Goal: Transaction & Acquisition: Obtain resource

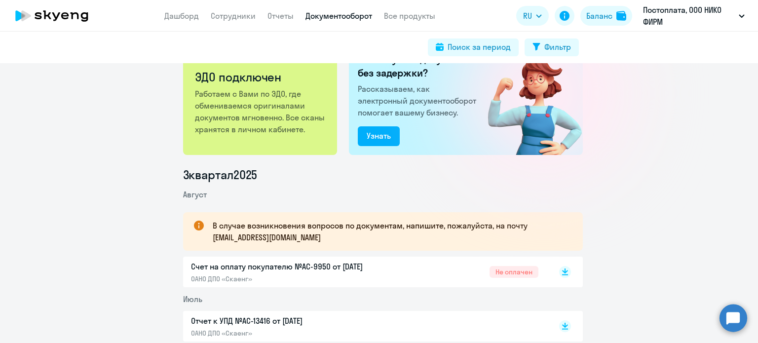
scroll to position [49, 0]
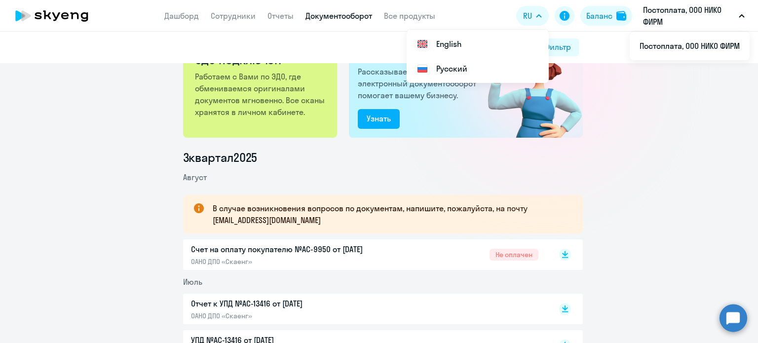
click at [662, 11] on p "Постоплата, ООО НИКО ФИРМ" at bounding box center [689, 16] width 92 height 24
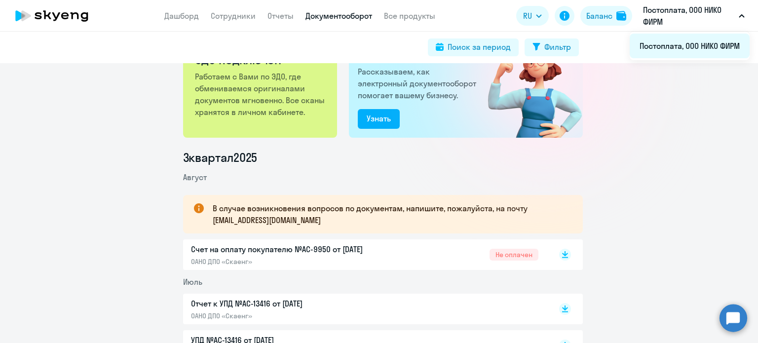
click at [690, 43] on li "Постоплата, ООО НИКО ФИРМ" at bounding box center [690, 46] width 120 height 25
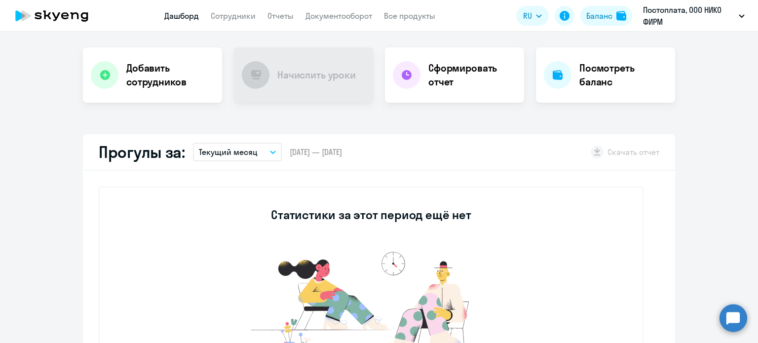
scroll to position [197, 0]
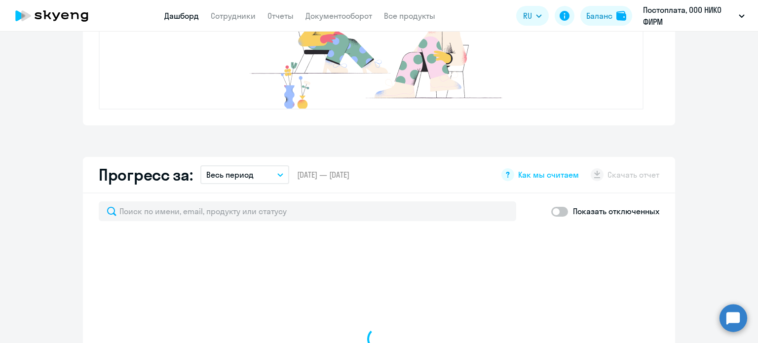
select select "30"
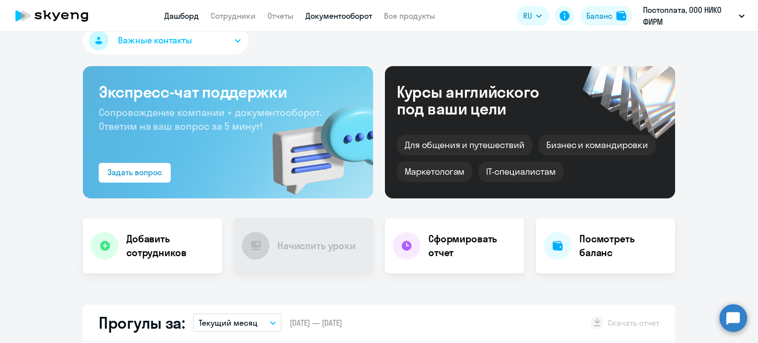
scroll to position [0, 0]
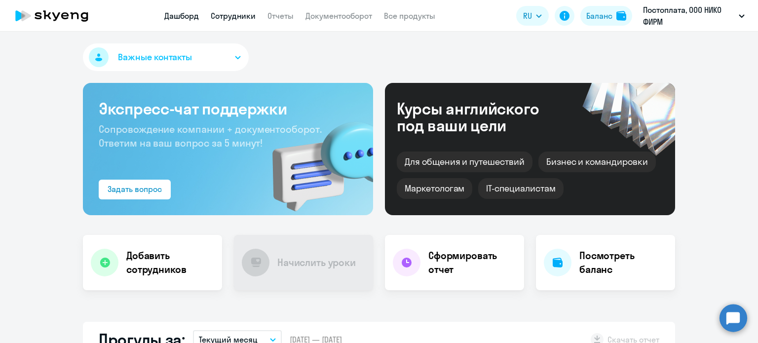
click at [237, 13] on link "Сотрудники" at bounding box center [233, 16] width 45 height 10
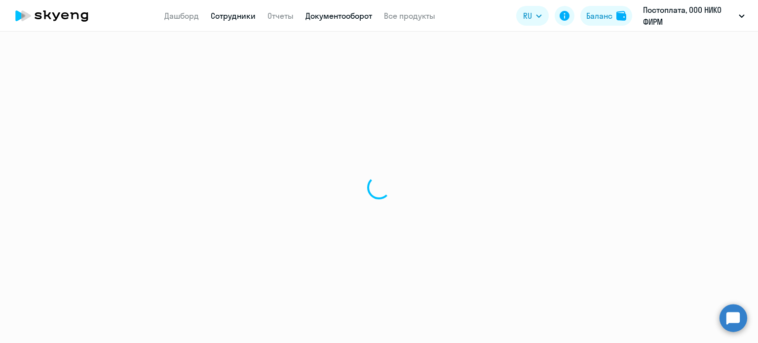
select select "30"
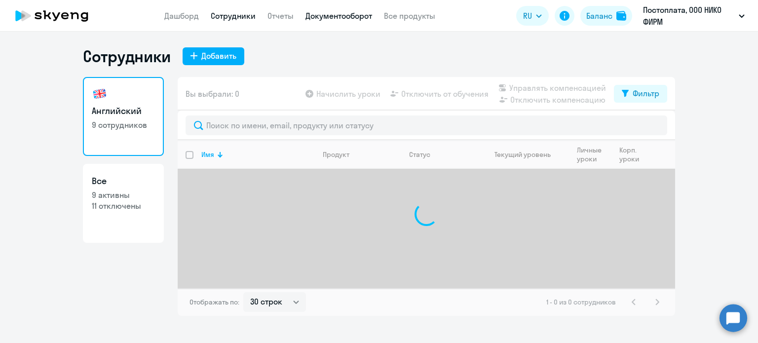
click at [318, 18] on link "Документооборот" at bounding box center [338, 16] width 67 height 10
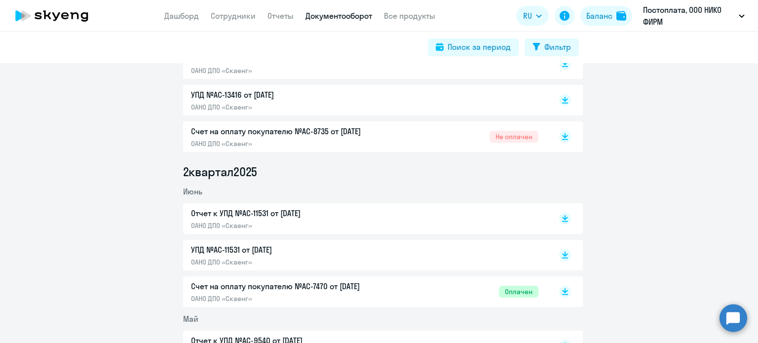
scroll to position [247, 0]
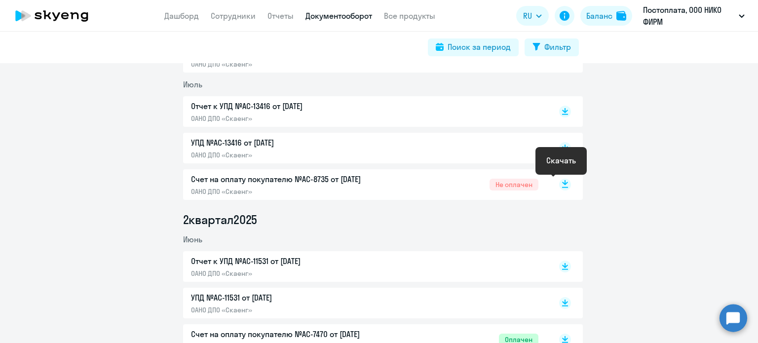
click at [559, 185] on rect at bounding box center [565, 185] width 12 height 12
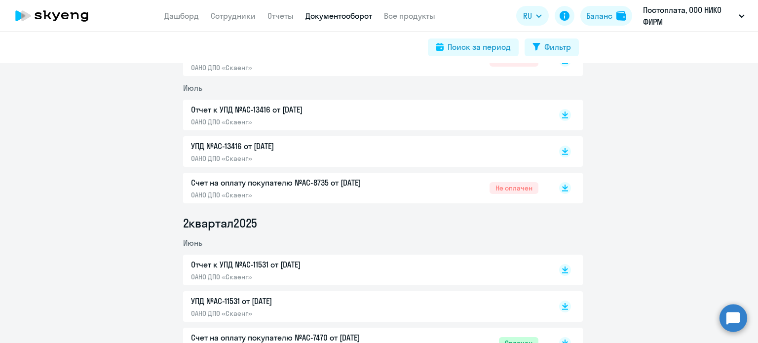
scroll to position [99, 0]
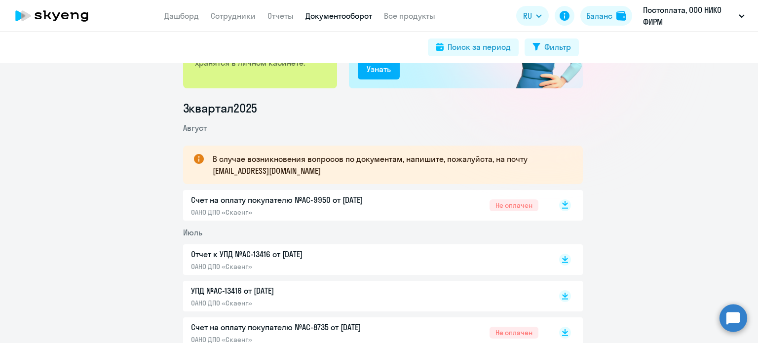
click at [562, 202] on icon at bounding box center [565, 203] width 6 height 5
click at [562, 205] on icon at bounding box center [565, 203] width 6 height 5
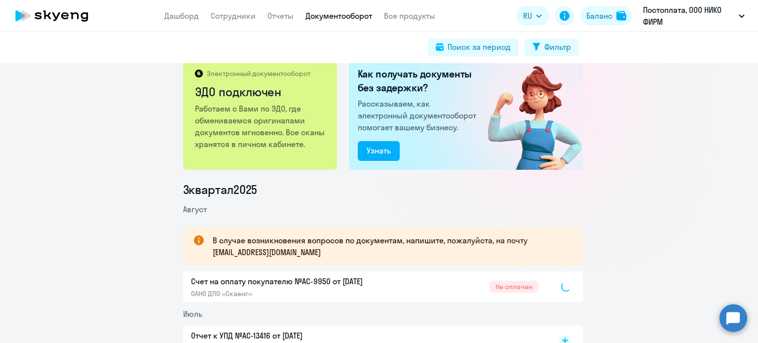
scroll to position [0, 0]
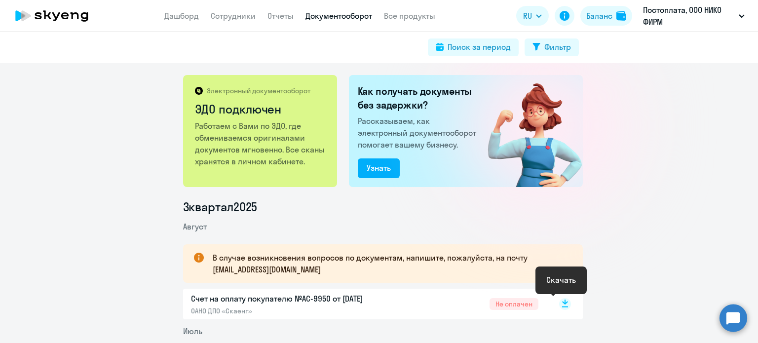
click at [560, 304] on rect at bounding box center [565, 304] width 12 height 12
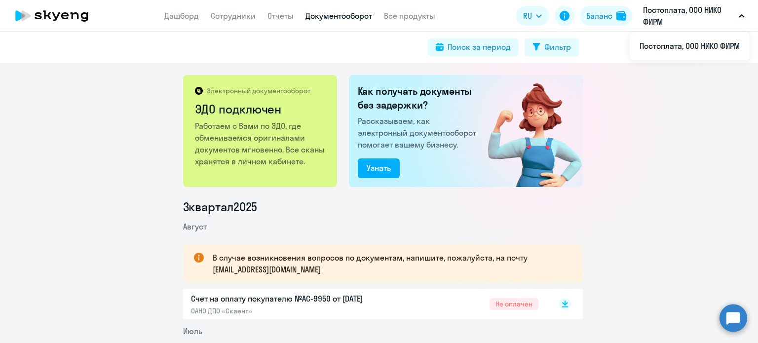
drag, startPoint x: 663, startPoint y: 1, endPoint x: 521, endPoint y: 74, distance: 159.5
click at [521, 74] on div at bounding box center [544, 125] width 176 height 176
click at [608, 143] on div at bounding box center [544, 125] width 176 height 176
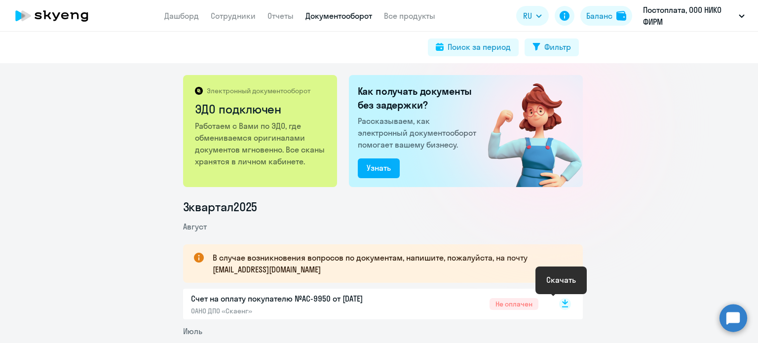
click at [560, 304] on rect at bounding box center [565, 304] width 12 height 12
click at [517, 305] on span "Не оплачен" at bounding box center [513, 304] width 49 height 12
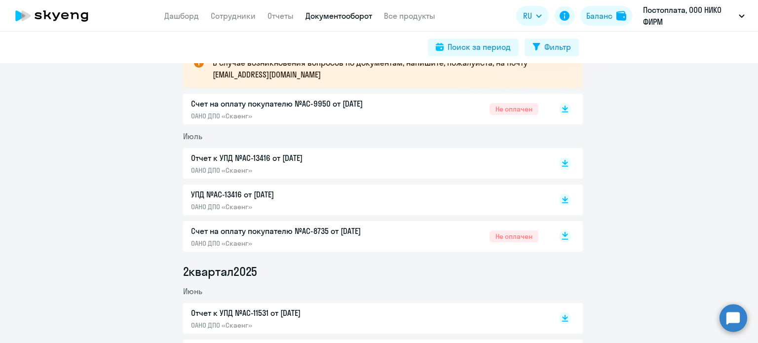
scroll to position [197, 0]
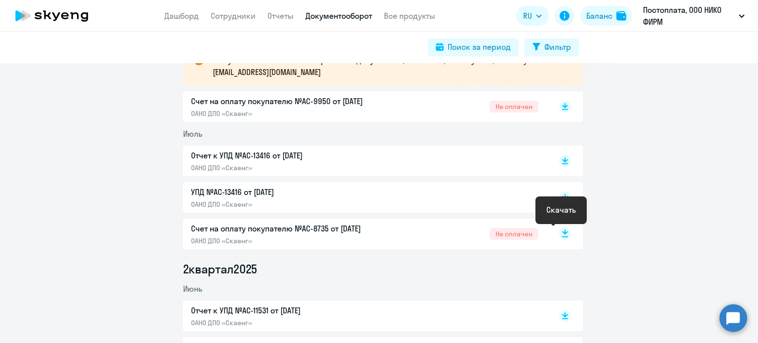
click at [563, 233] on rect at bounding box center [565, 234] width 12 height 12
